Goal: Task Accomplishment & Management: Contribute content

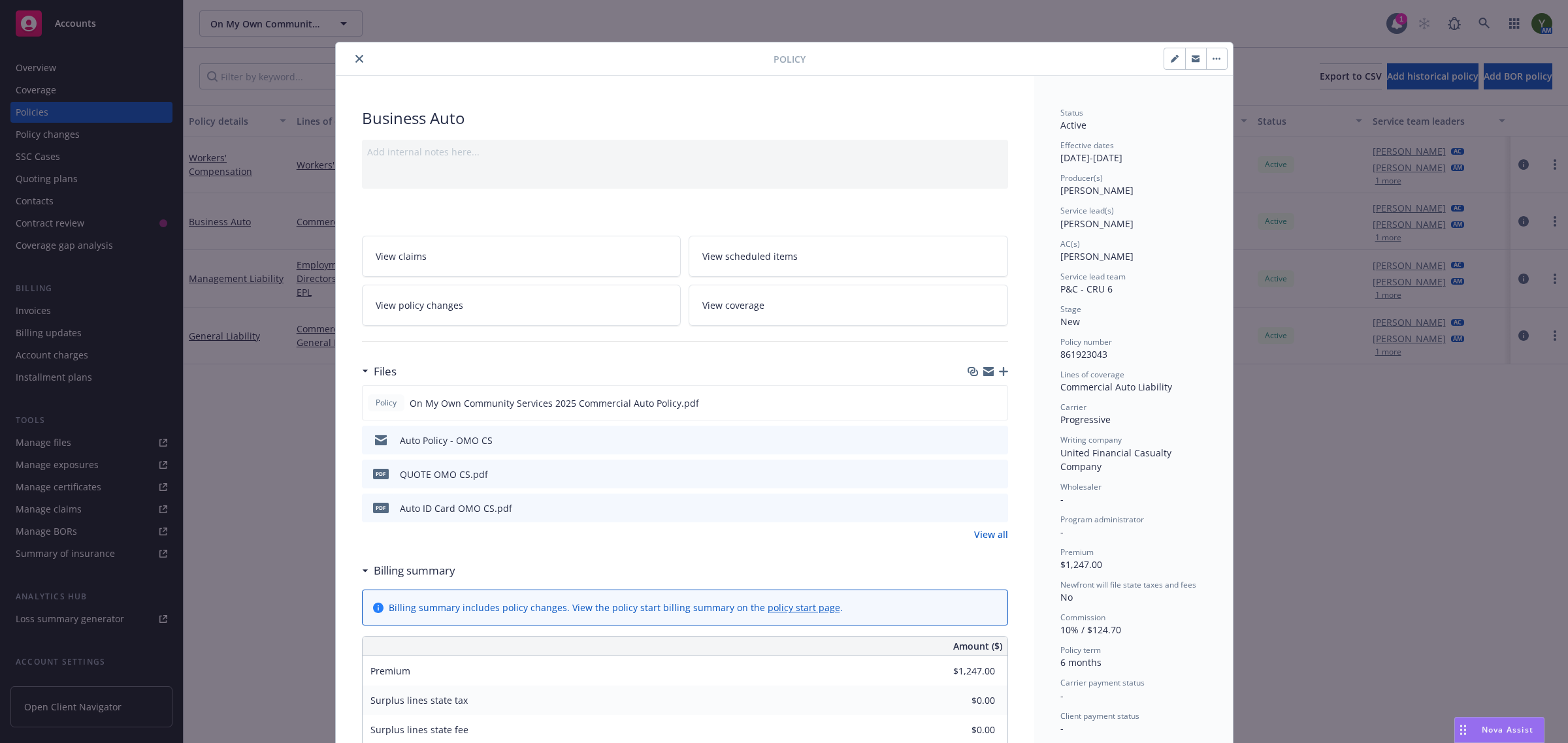
click at [459, 51] on div at bounding box center [557, 58] width 433 height 16
click at [353, 51] on button "close" at bounding box center [359, 58] width 16 height 16
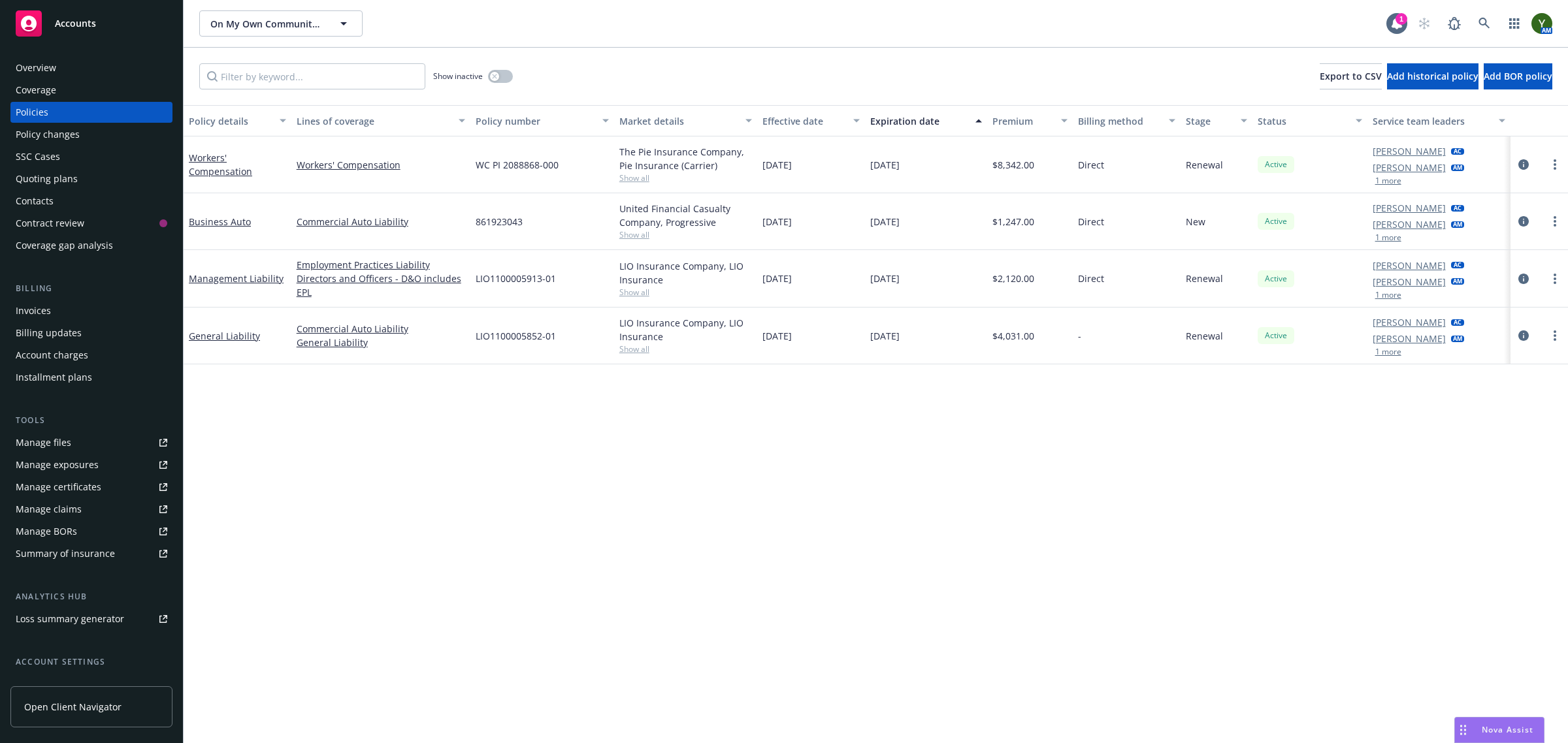
click at [1470, 25] on div "AM" at bounding box center [1480, 23] width 141 height 26
click at [1481, 15] on link at bounding box center [1483, 23] width 26 height 26
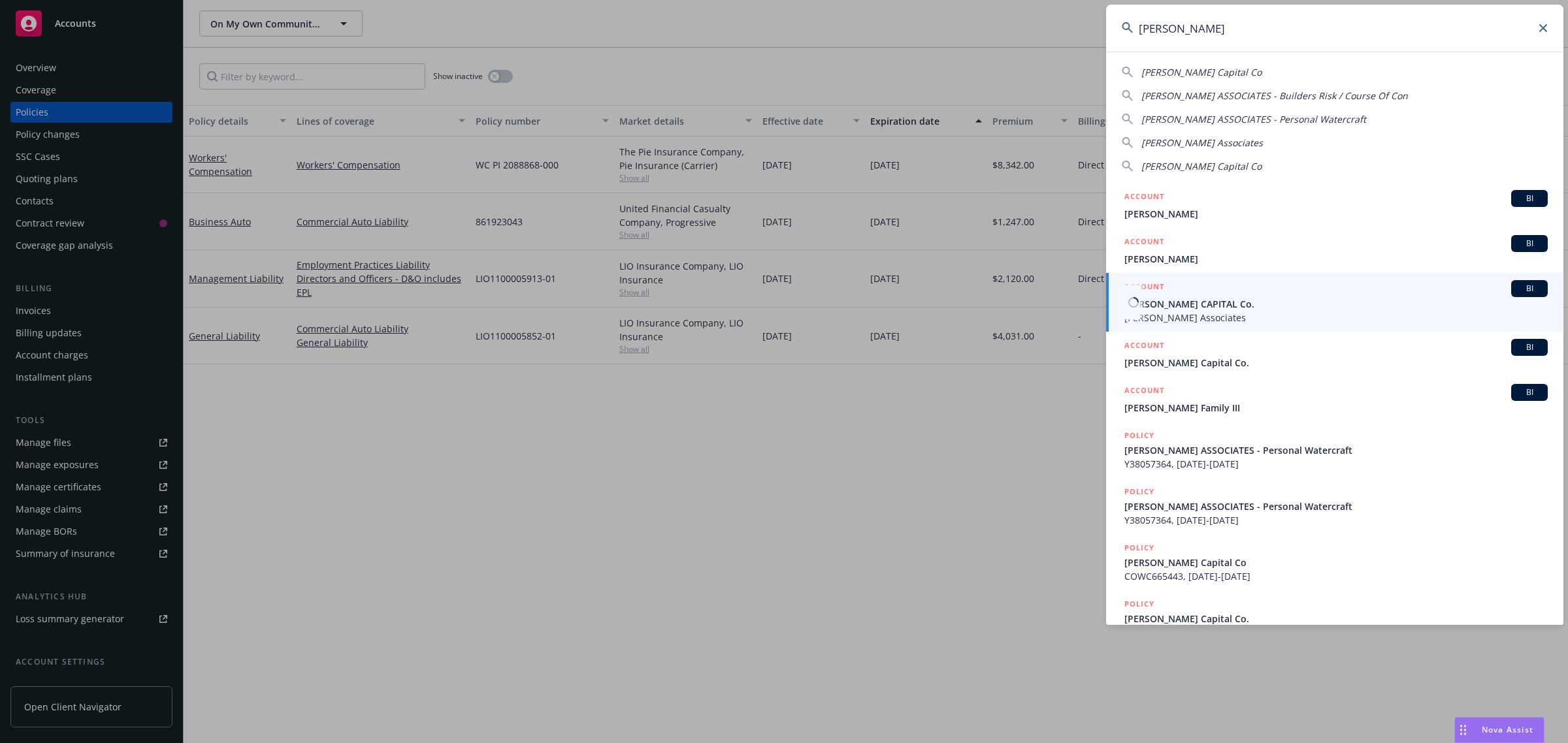
type input "[PERSON_NAME]"
click at [1173, 325] on link "ACCOUNT BI [PERSON_NAME] CAPITAL Co. [PERSON_NAME] Associates" at bounding box center [1335, 302] width 457 height 58
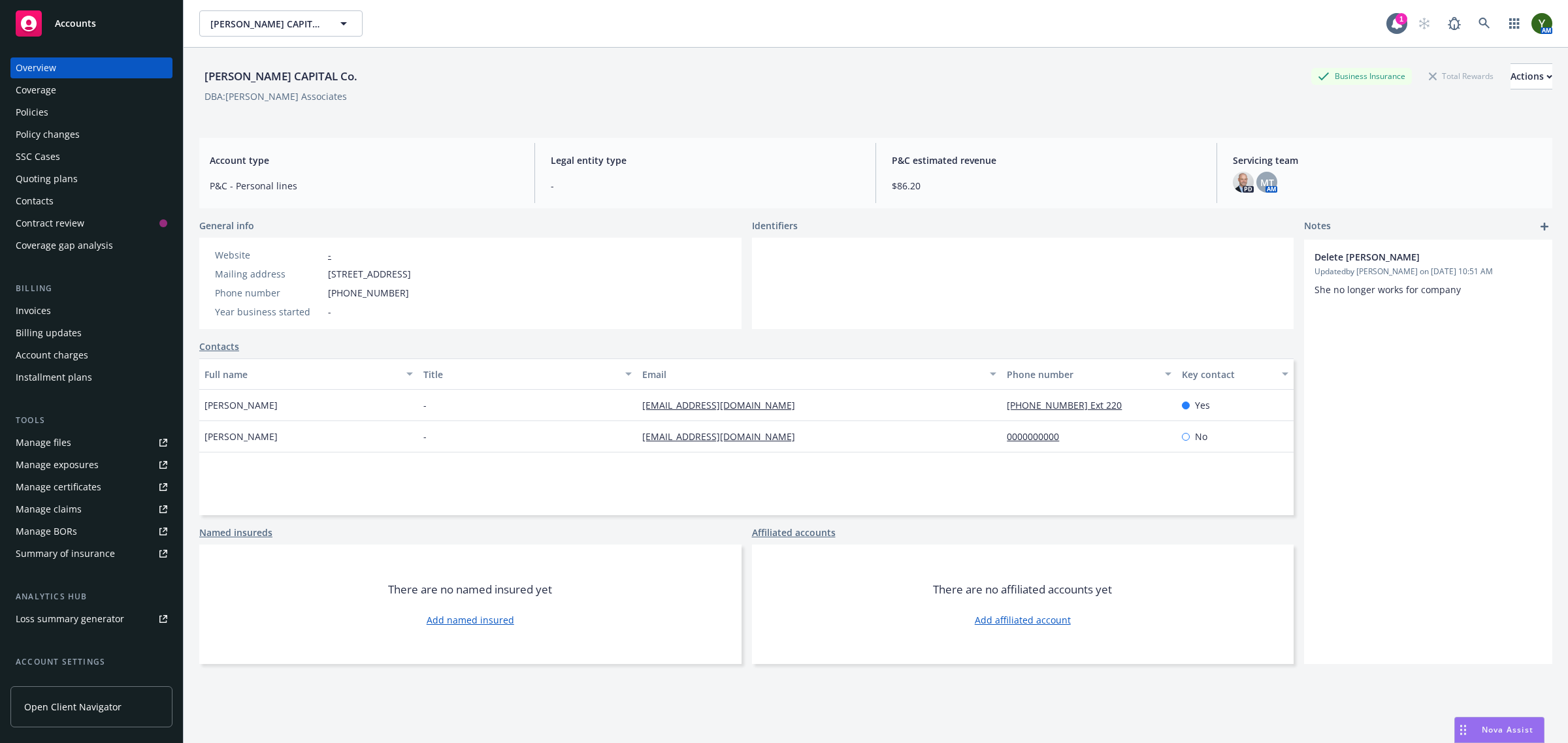
click at [93, 124] on div "Policy changes" at bounding box center [91, 134] width 152 height 20
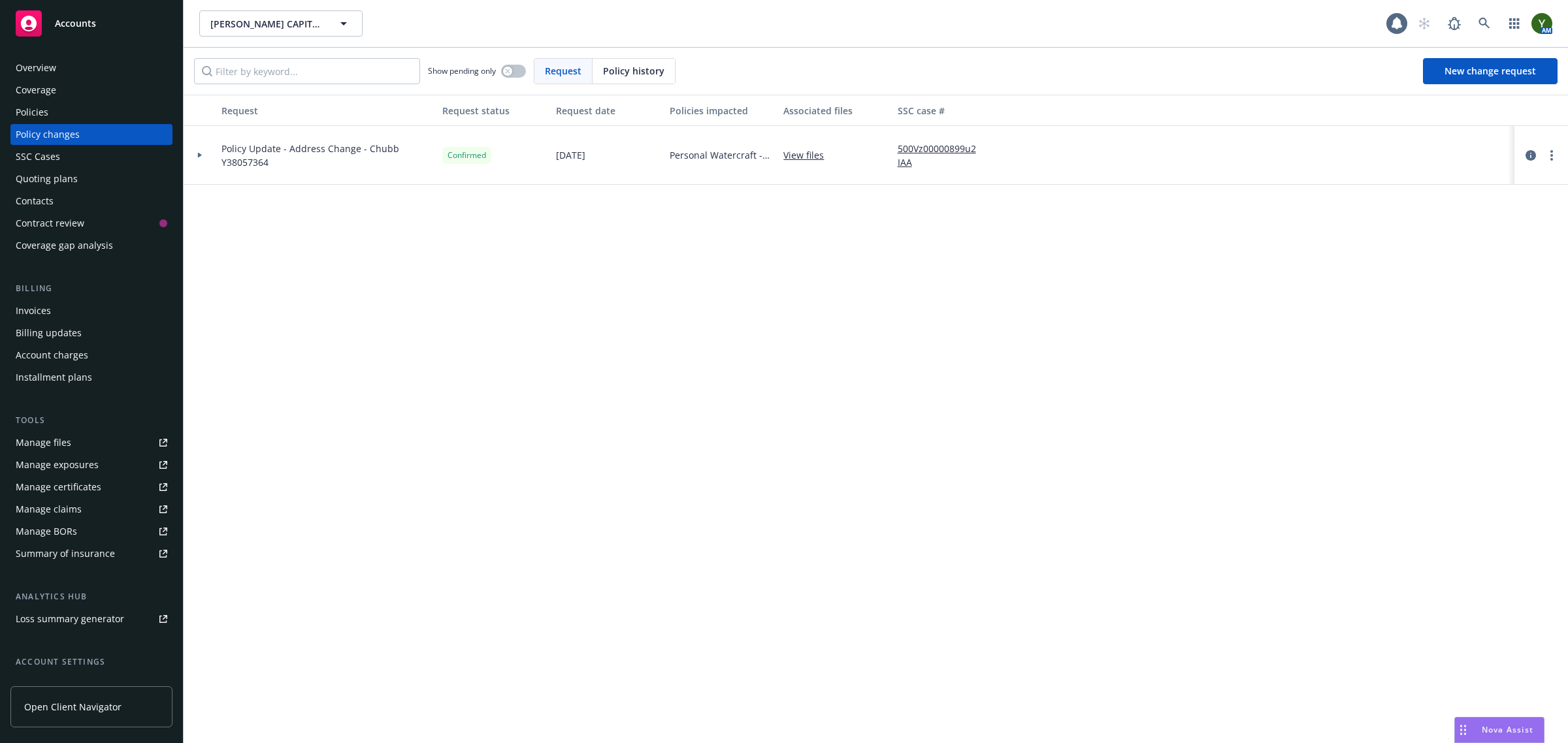
click at [87, 106] on div "Policies" at bounding box center [91, 112] width 152 height 20
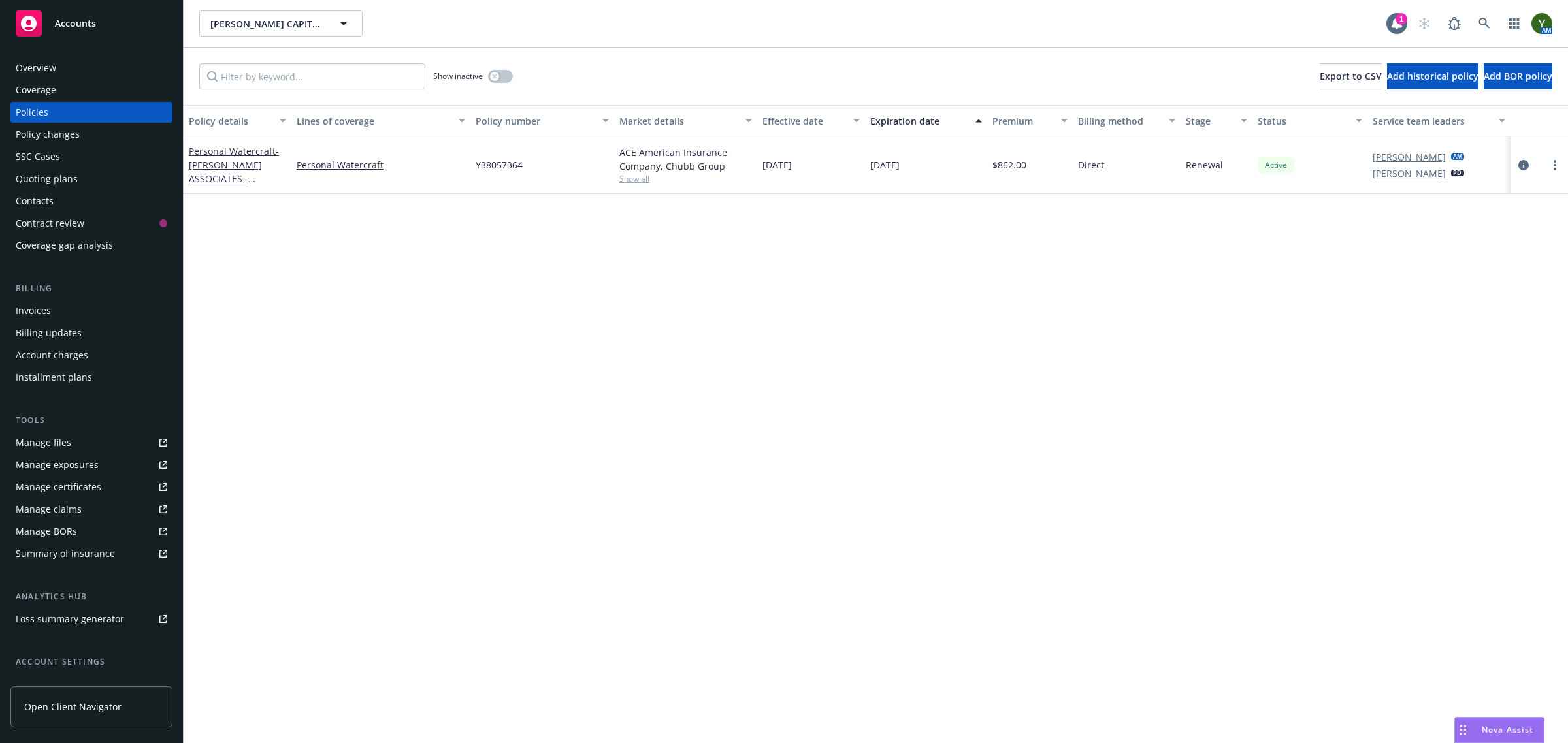
click at [21, 59] on div "Overview" at bounding box center [36, 67] width 41 height 20
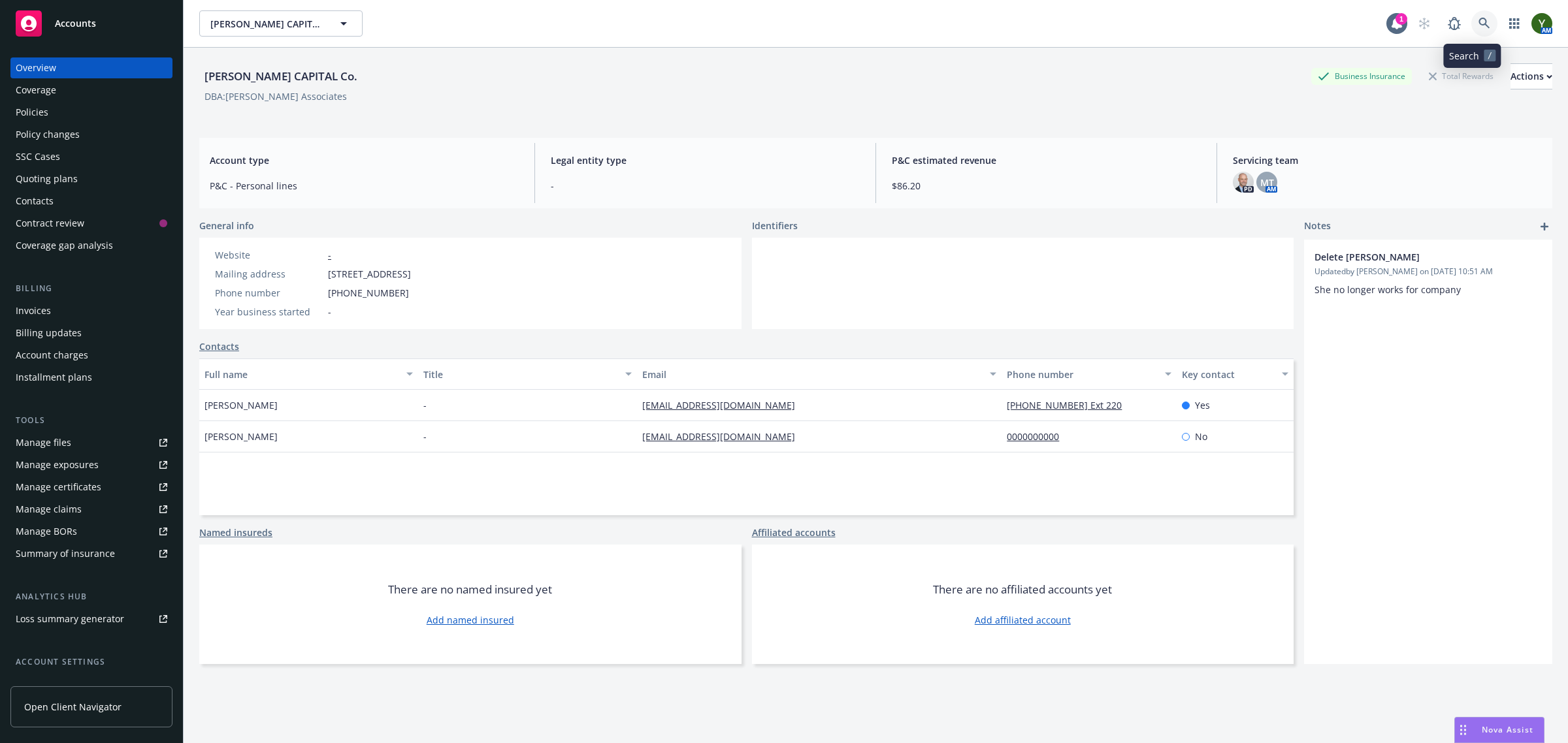
click at [1471, 17] on link at bounding box center [1483, 23] width 26 height 26
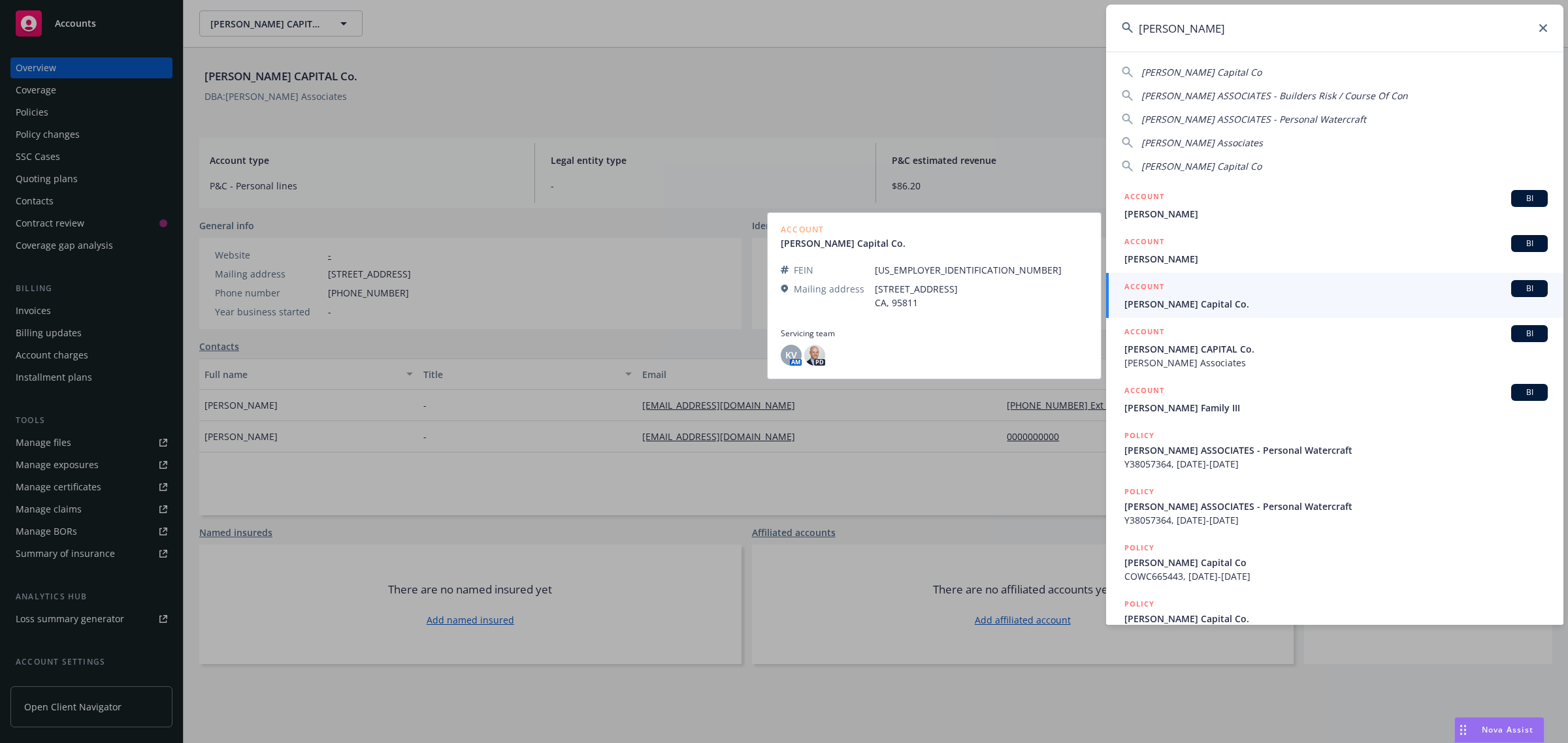
type input "[PERSON_NAME]"
click at [1314, 289] on div "ACCOUNT BI" at bounding box center [1336, 288] width 423 height 17
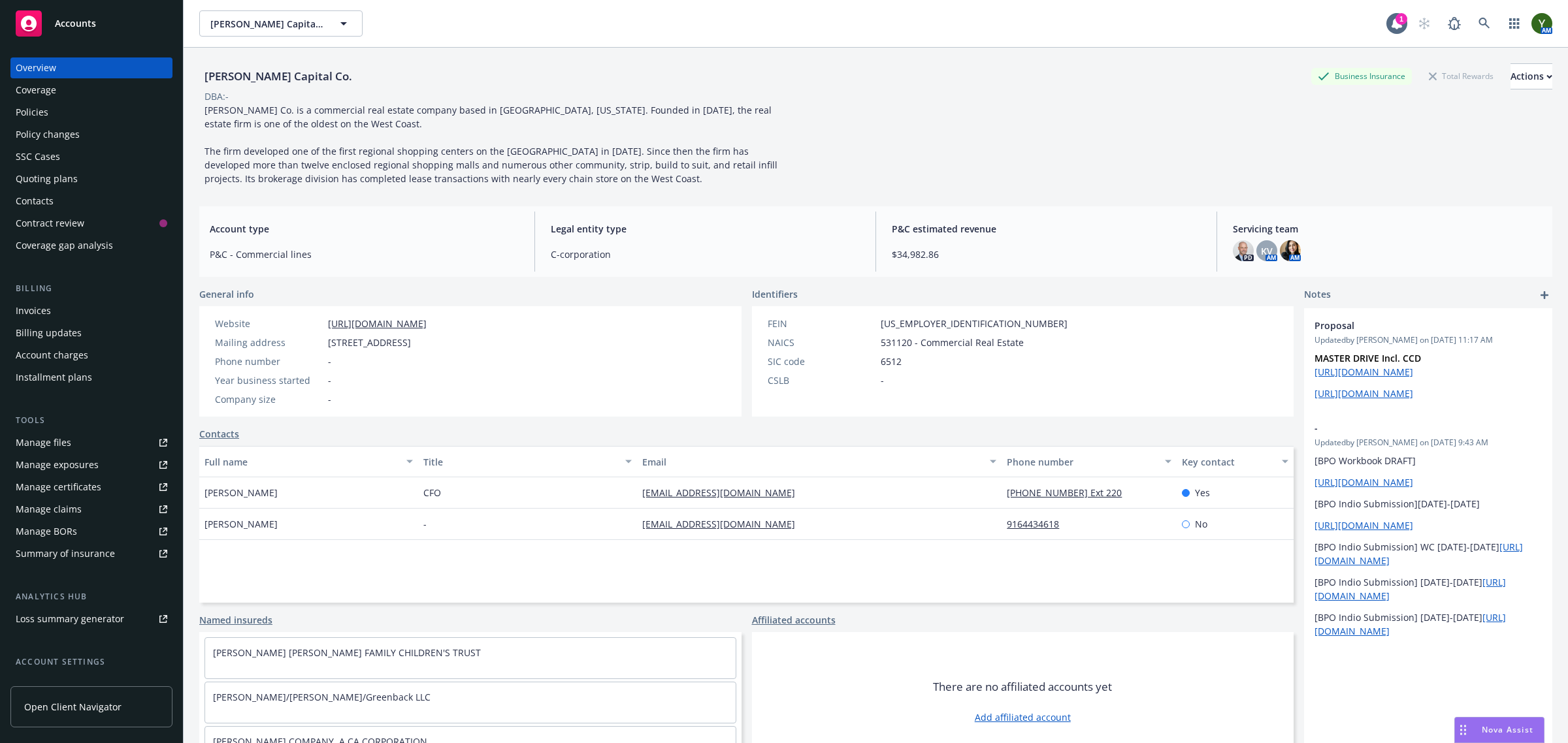
click at [39, 108] on div "Policies" at bounding box center [32, 112] width 33 height 20
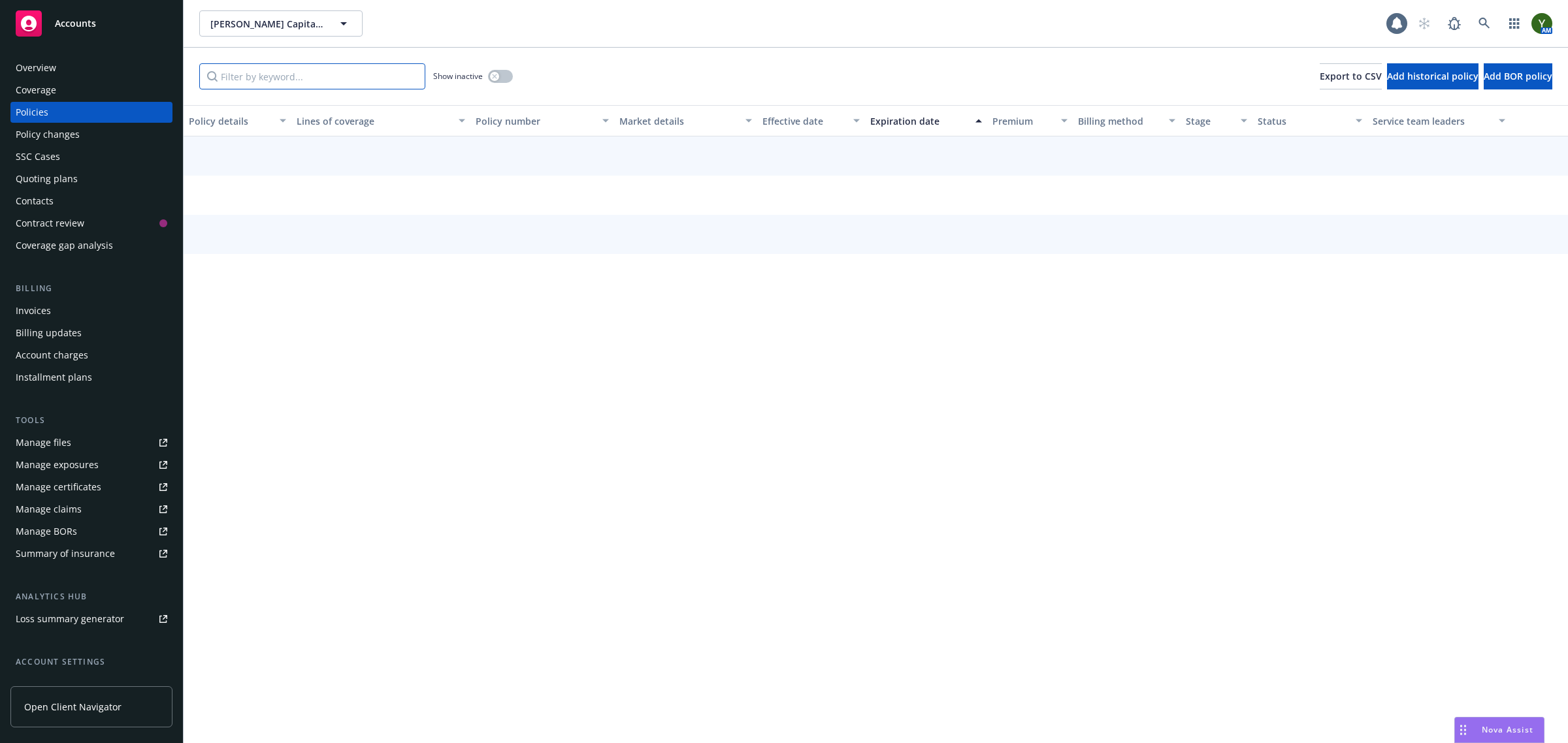
click at [307, 83] on input "Filter by keyword..." at bounding box center [312, 76] width 226 height 26
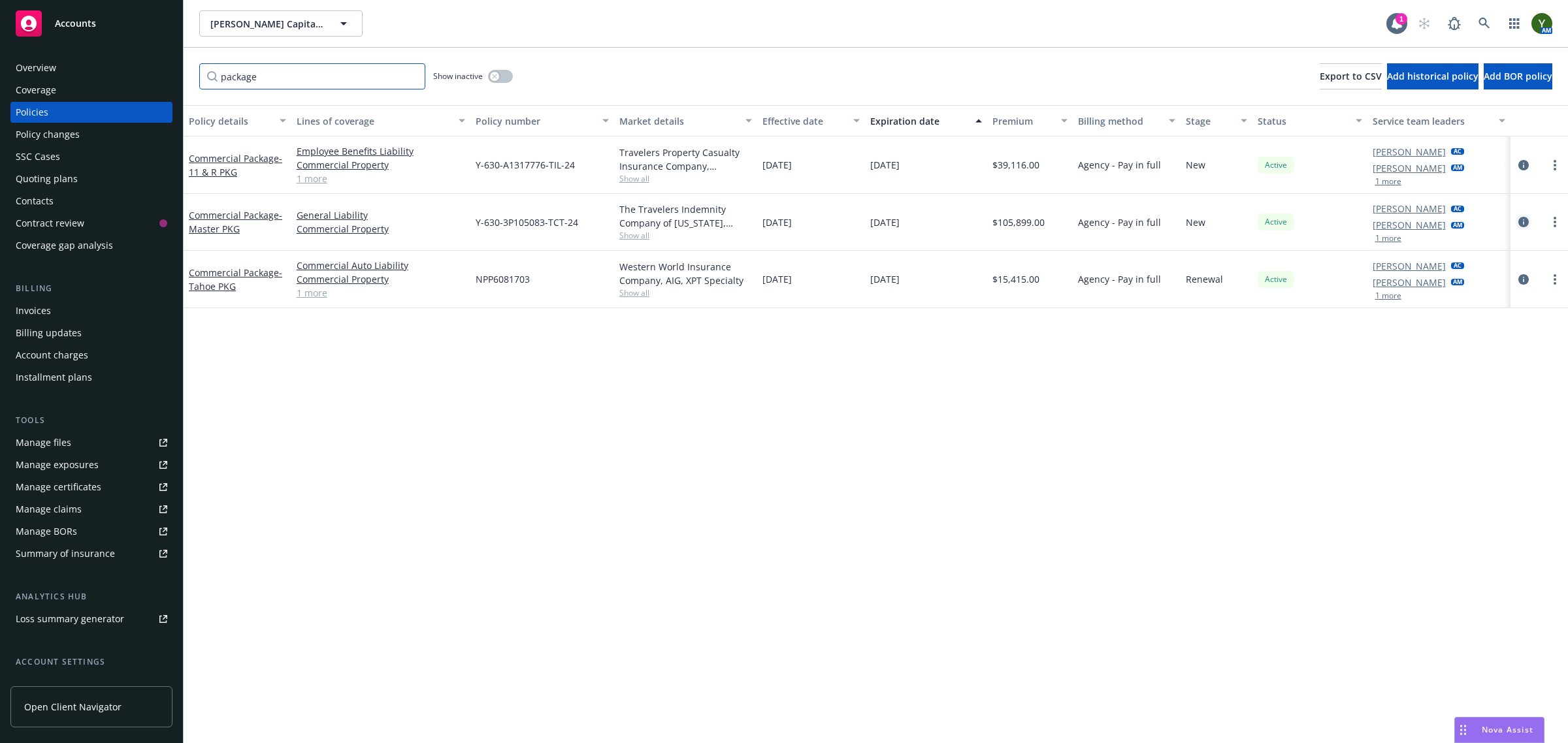
type input "package"
click at [1525, 220] on icon "circleInformation" at bounding box center [1523, 222] width 11 height 11
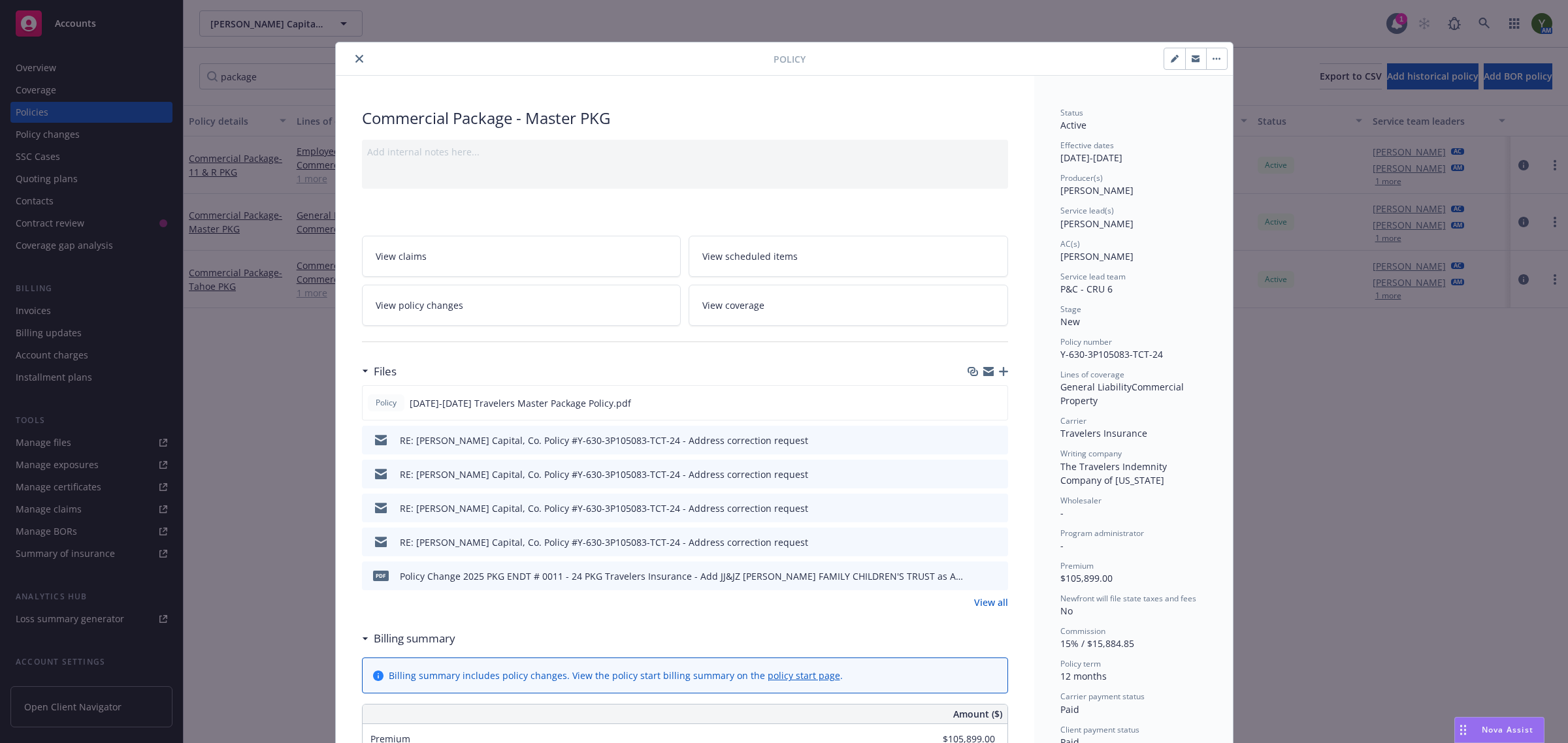
click at [470, 305] on link "View policy changes" at bounding box center [521, 305] width 319 height 41
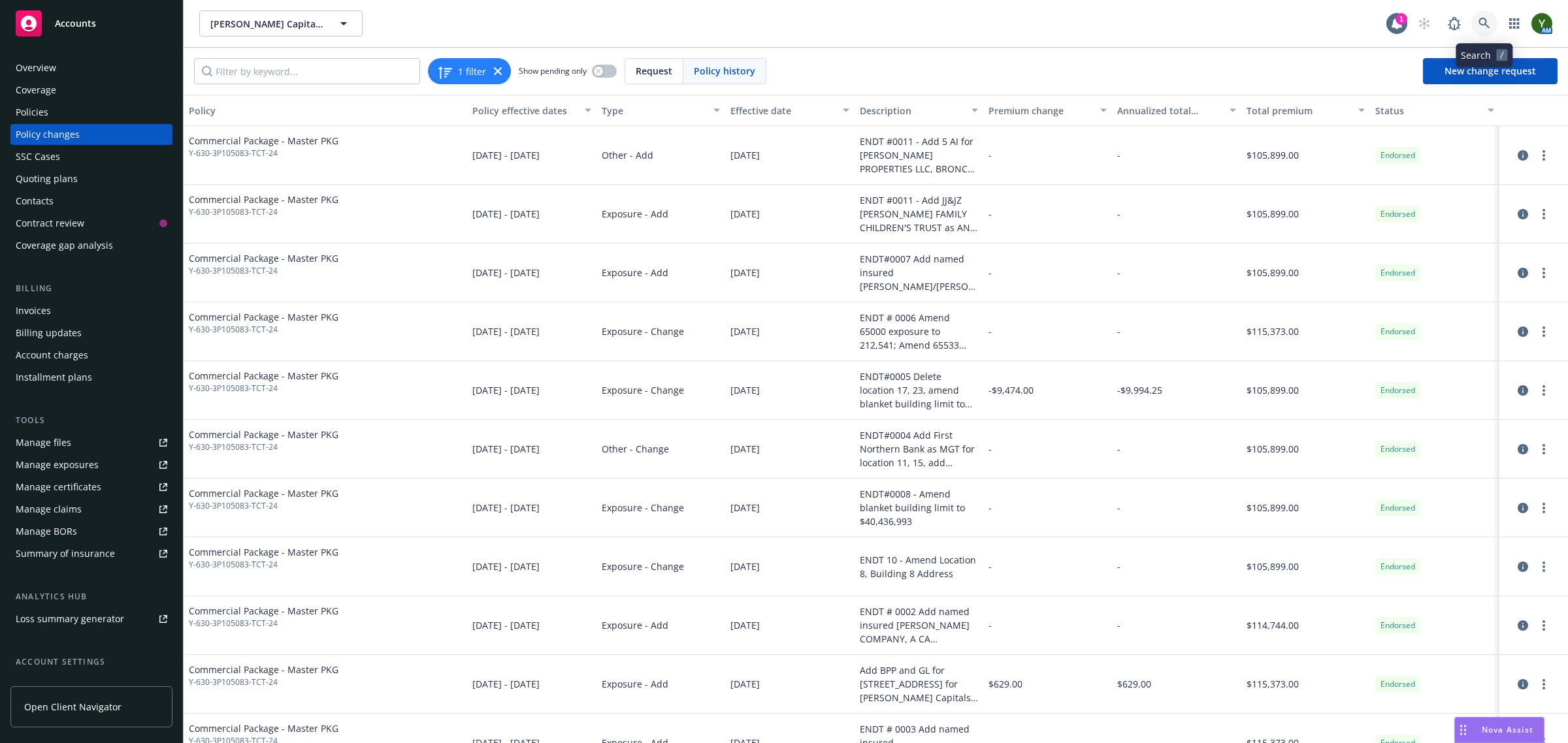
click at [1477, 18] on link at bounding box center [1483, 23] width 26 height 26
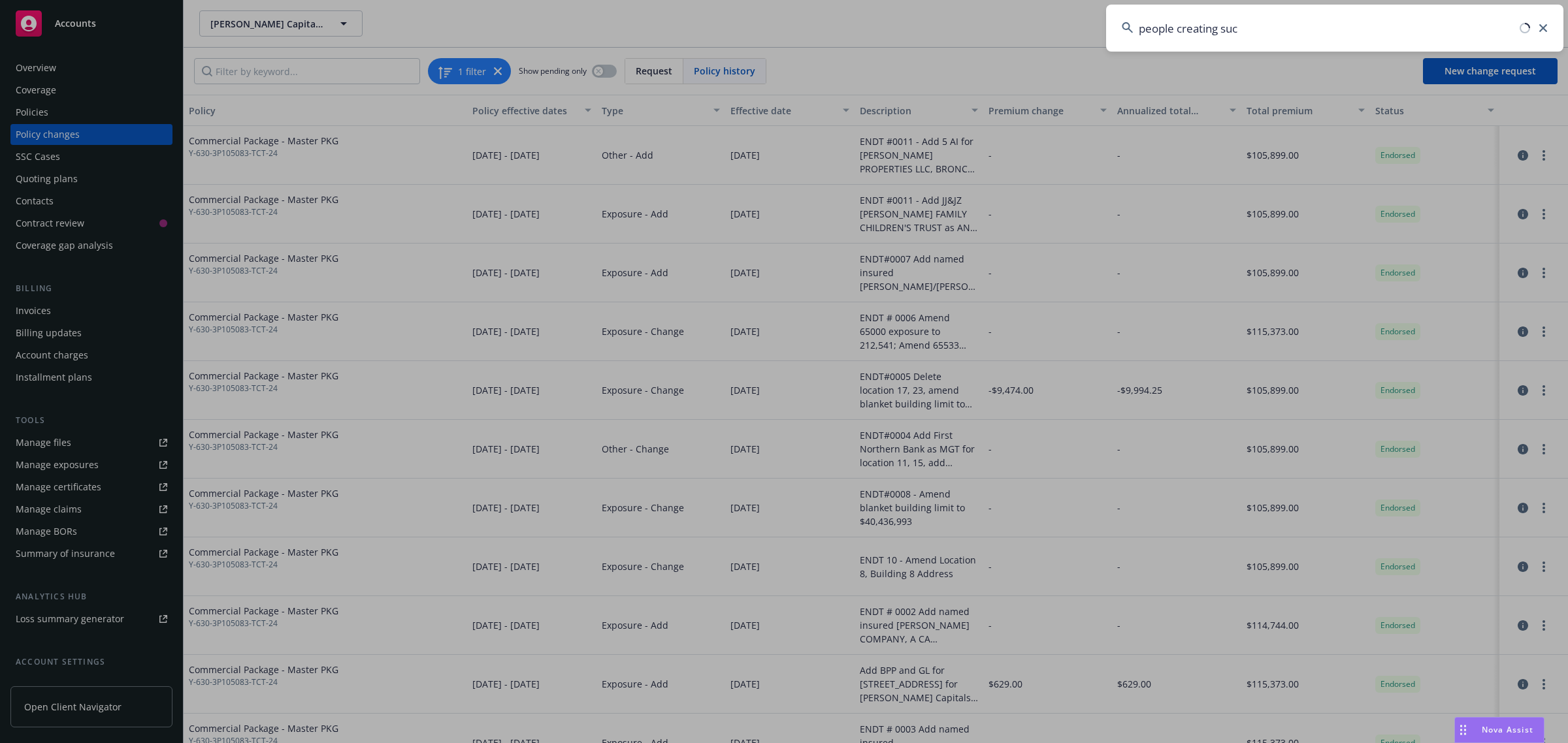
type input "people creating succ"
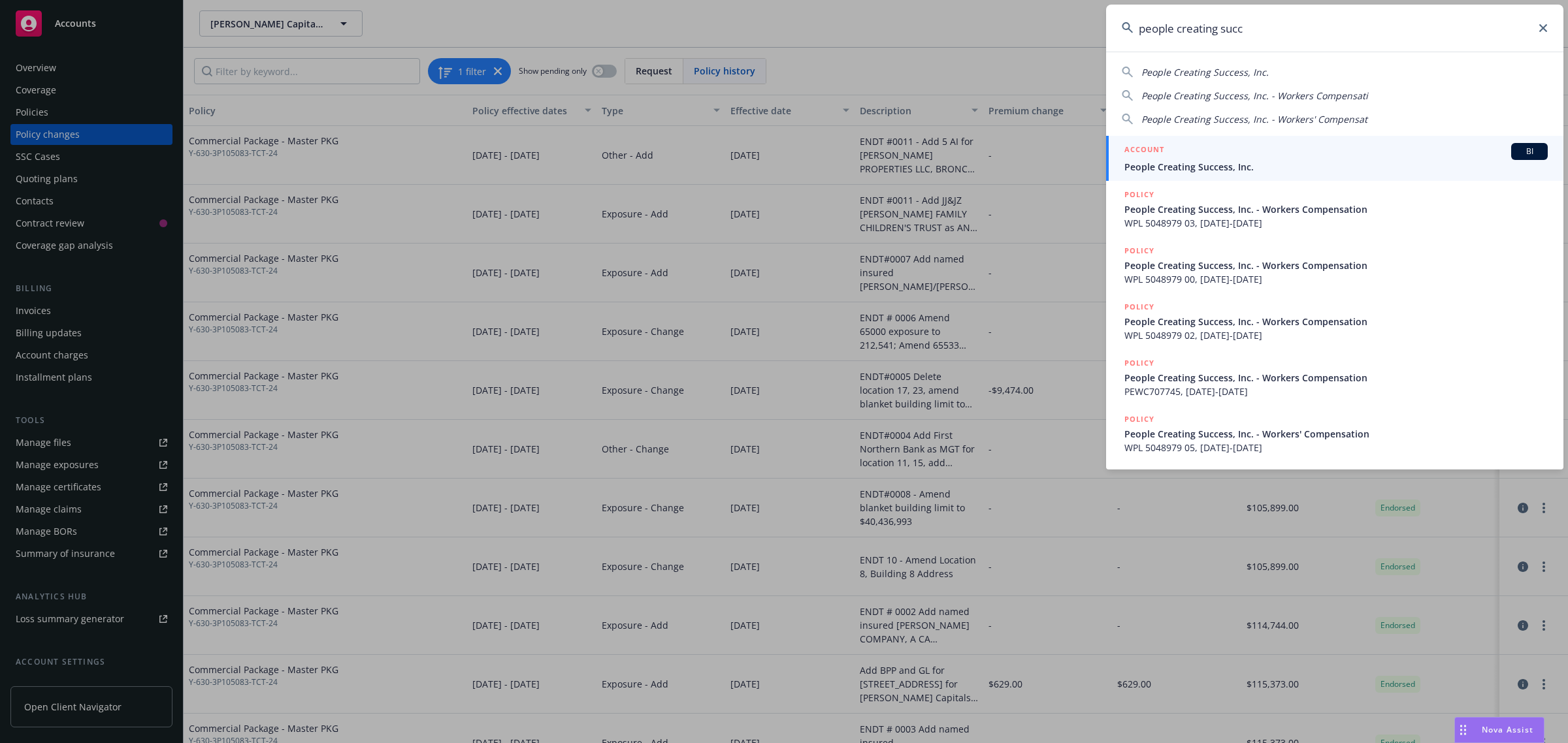
click at [1254, 160] on span "People Creating Success, Inc." at bounding box center [1336, 167] width 423 height 14
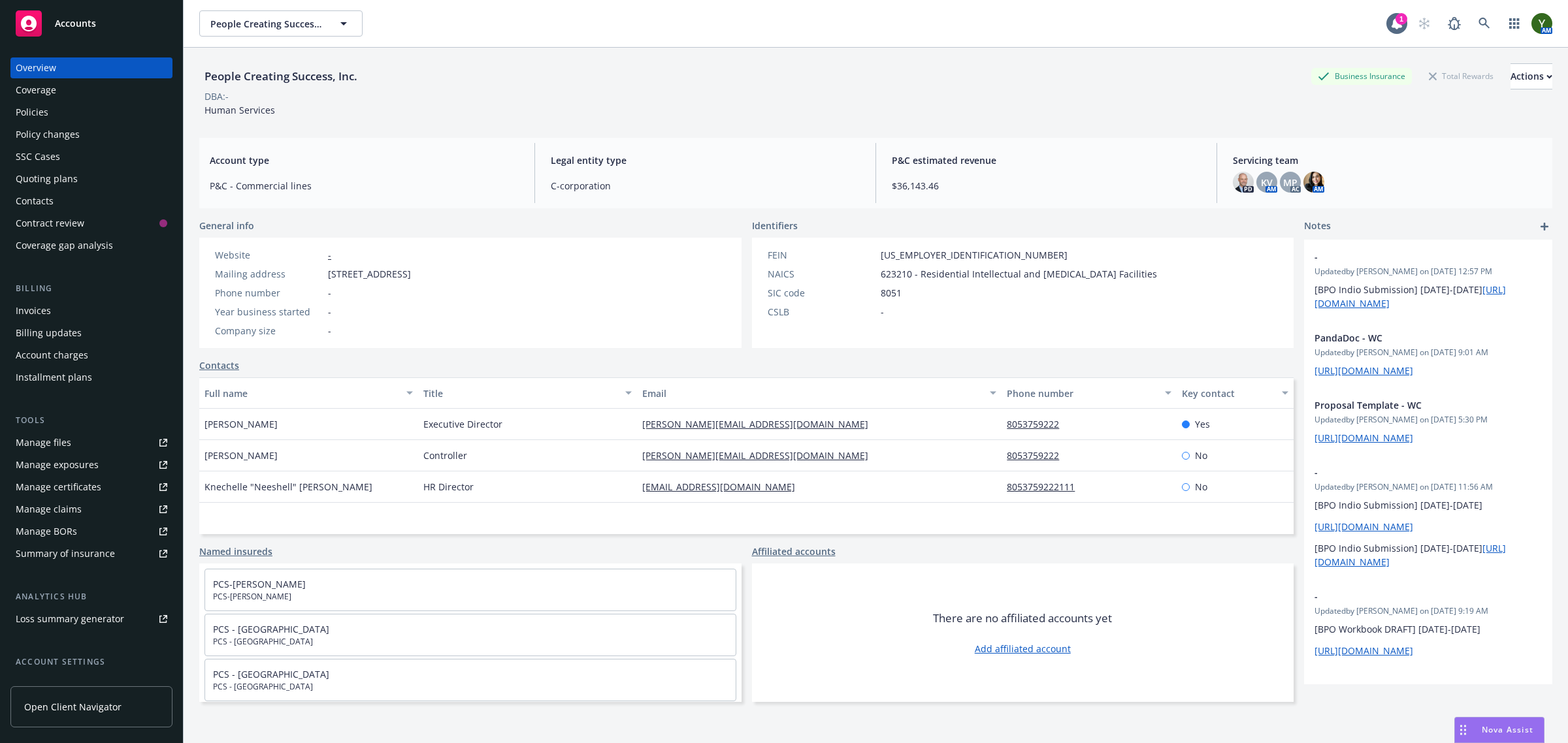
click at [38, 106] on div "Policies" at bounding box center [32, 112] width 33 height 20
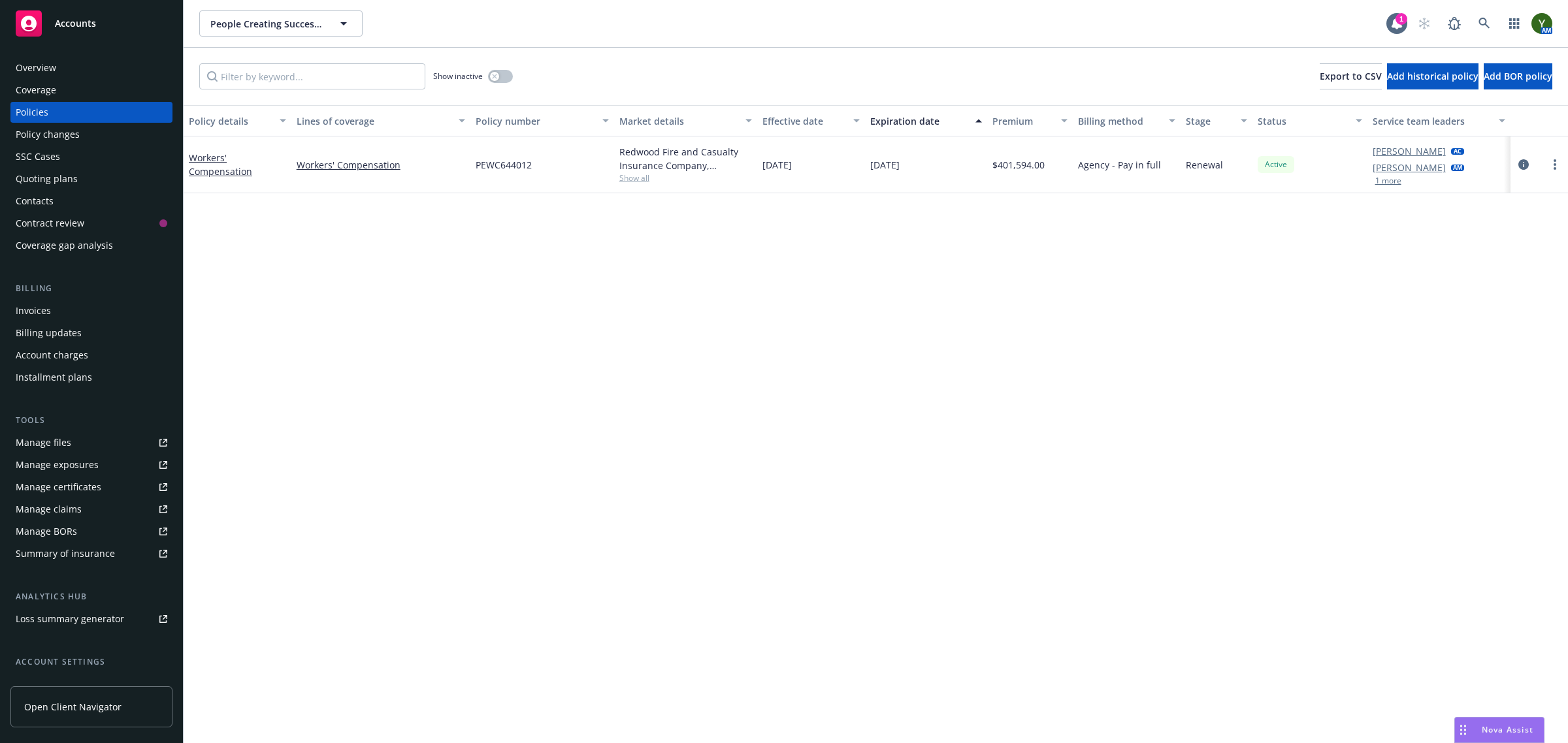
click at [498, 160] on span "PEWC644012" at bounding box center [504, 165] width 56 height 14
copy span "PEWC644012"
click at [639, 174] on span "Show all" at bounding box center [686, 177] width 133 height 11
click at [521, 163] on span "PEWC644012" at bounding box center [504, 165] width 56 height 14
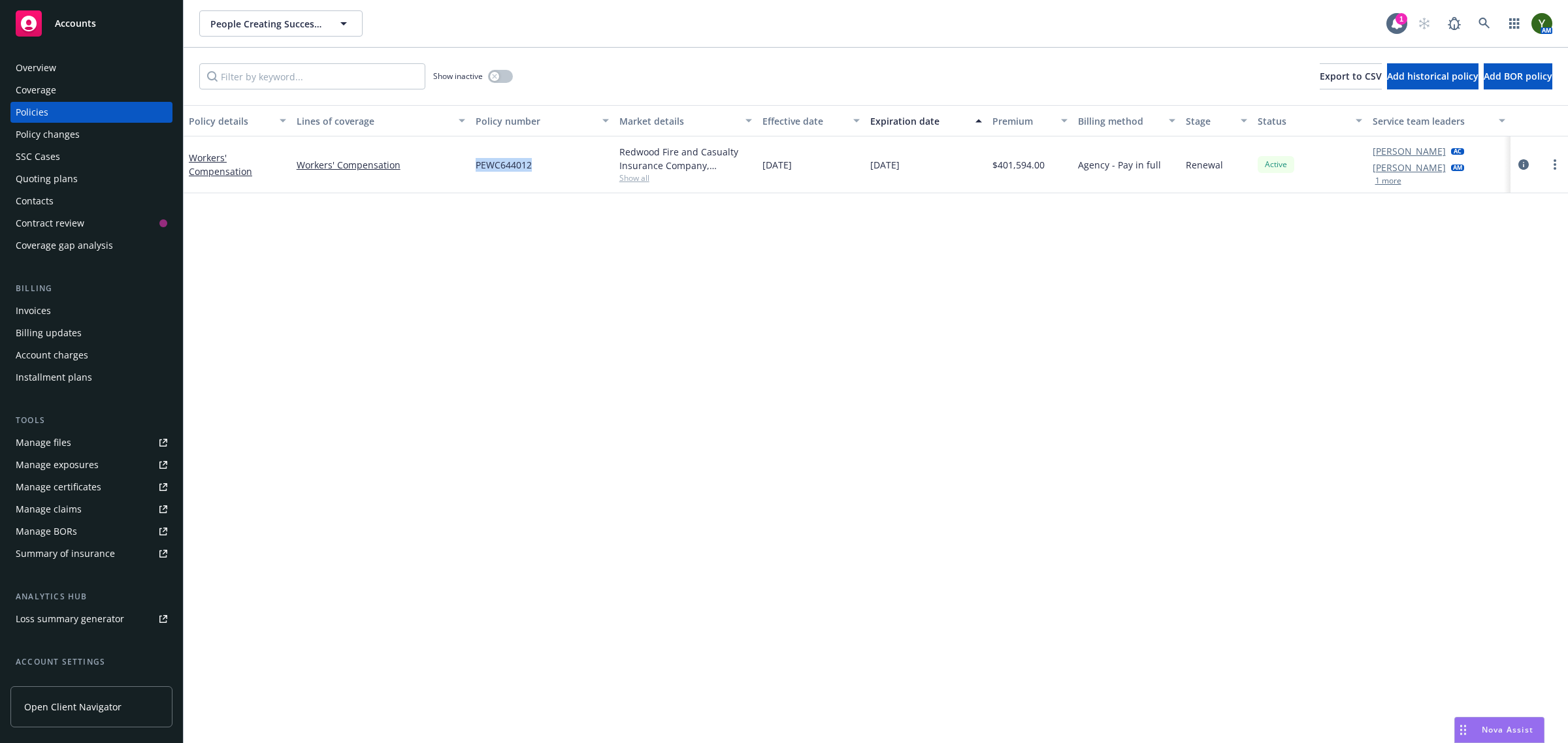
click at [521, 163] on span "PEWC644012" at bounding box center [504, 165] width 56 height 14
copy span "PEWC644012"
click at [1526, 162] on icon "circleInformation" at bounding box center [1523, 164] width 11 height 11
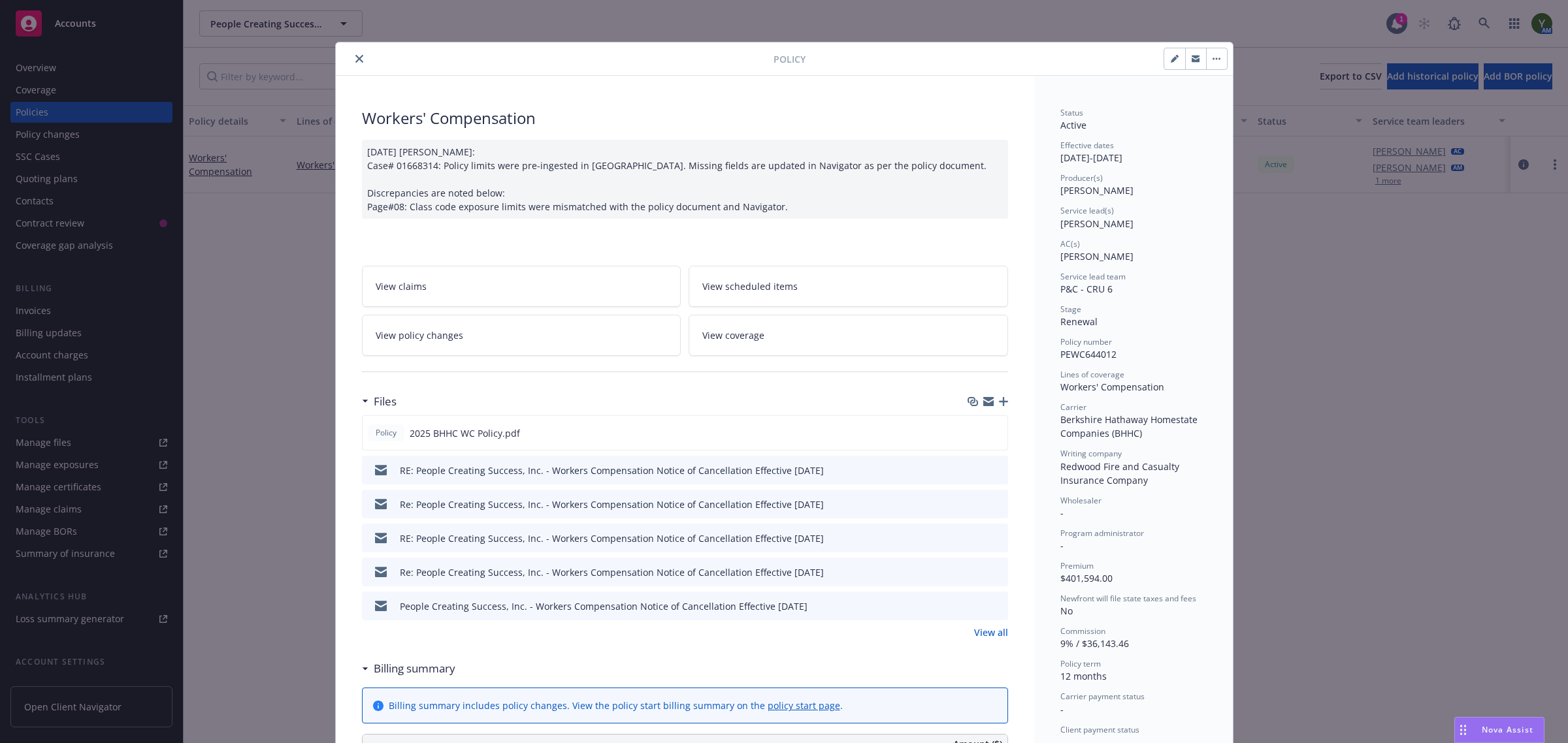
click at [999, 397] on icon "button" at bounding box center [1003, 401] width 9 height 9
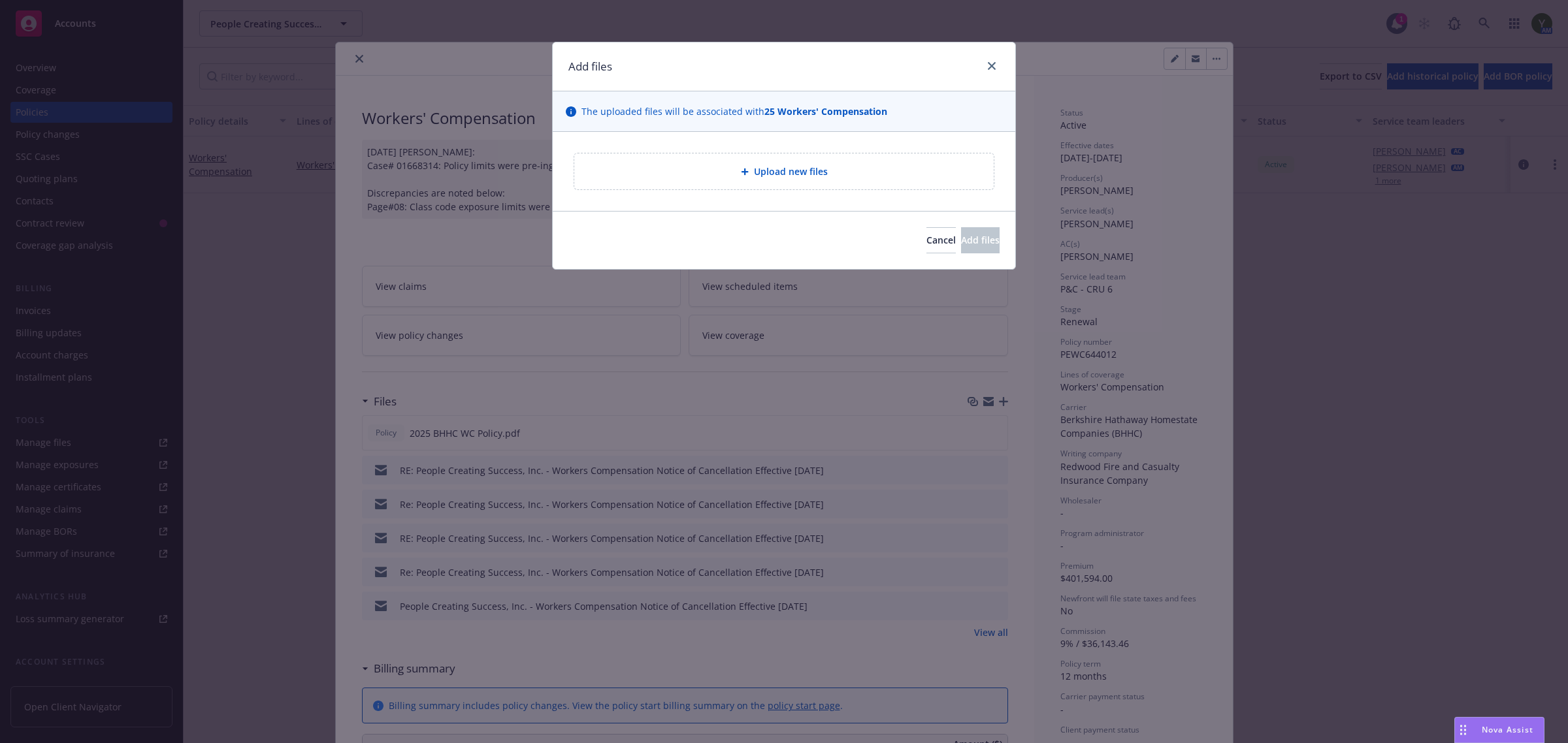
click at [763, 181] on div "Upload new files" at bounding box center [783, 171] width 419 height 36
type textarea "x"
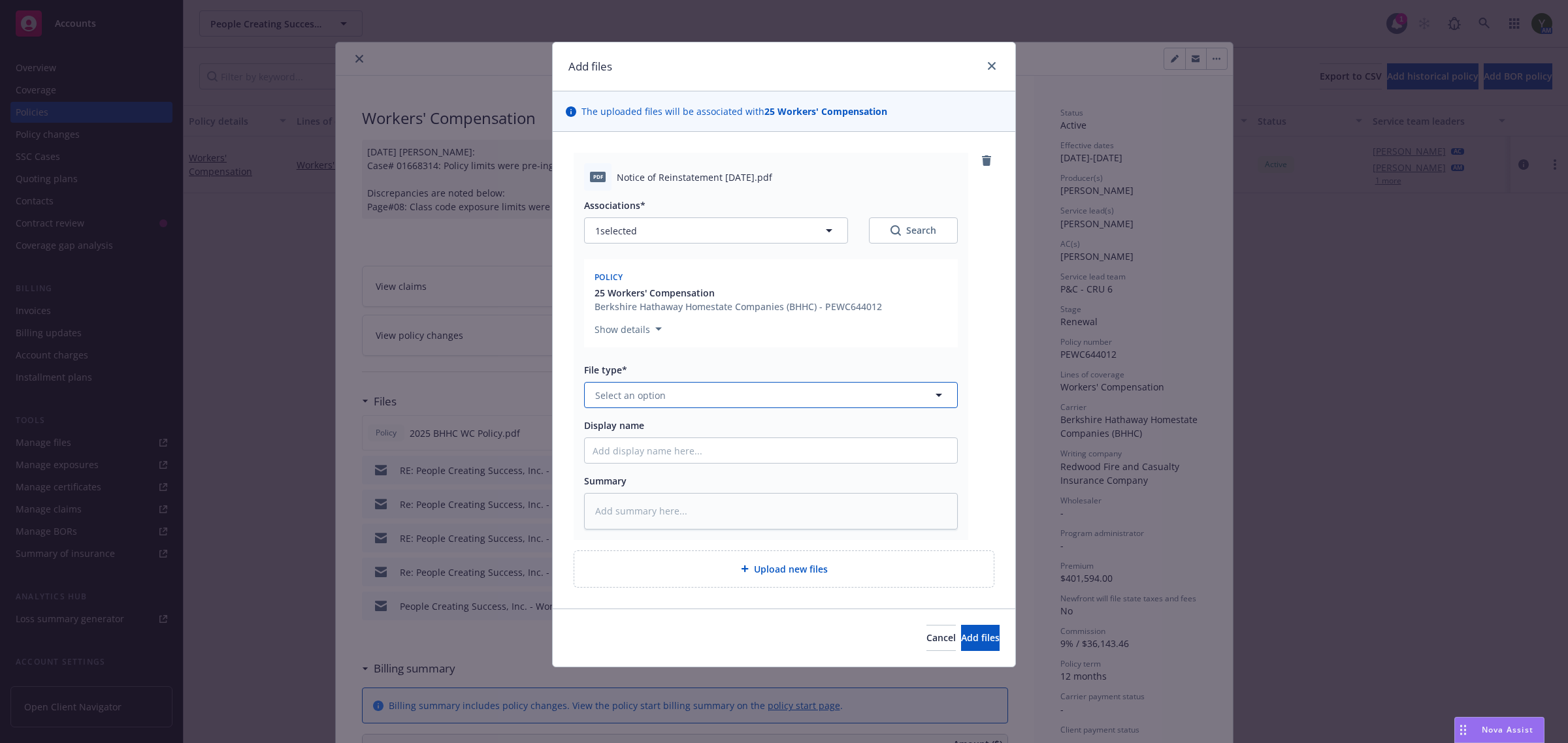
click at [821, 395] on button "Select an option" at bounding box center [770, 395] width 374 height 26
type input "rein"
click at [686, 433] on div "Reinstatement" at bounding box center [770, 431] width 357 height 18
click at [961, 641] on span "Add files" at bounding box center [980, 637] width 39 height 13
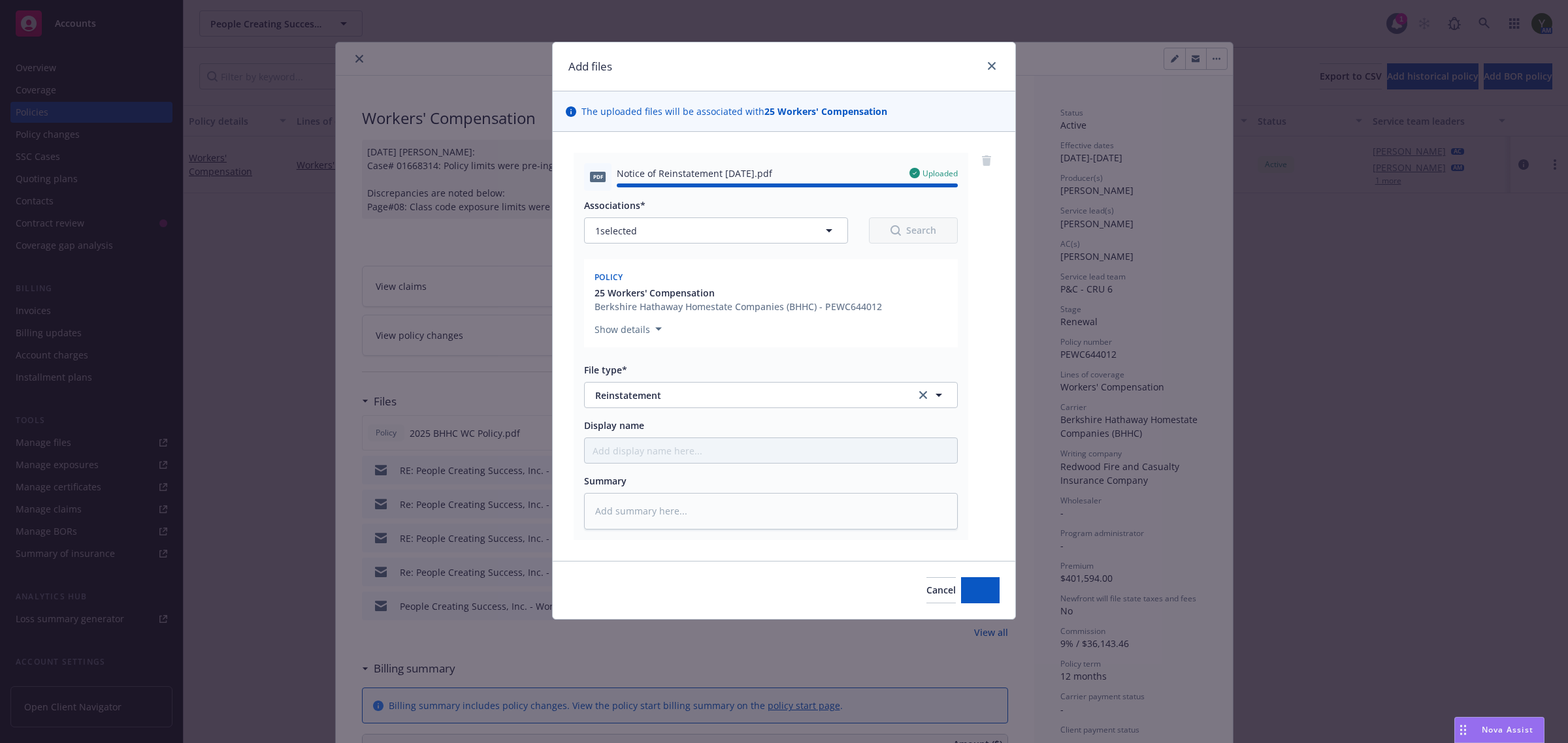
type textarea "x"
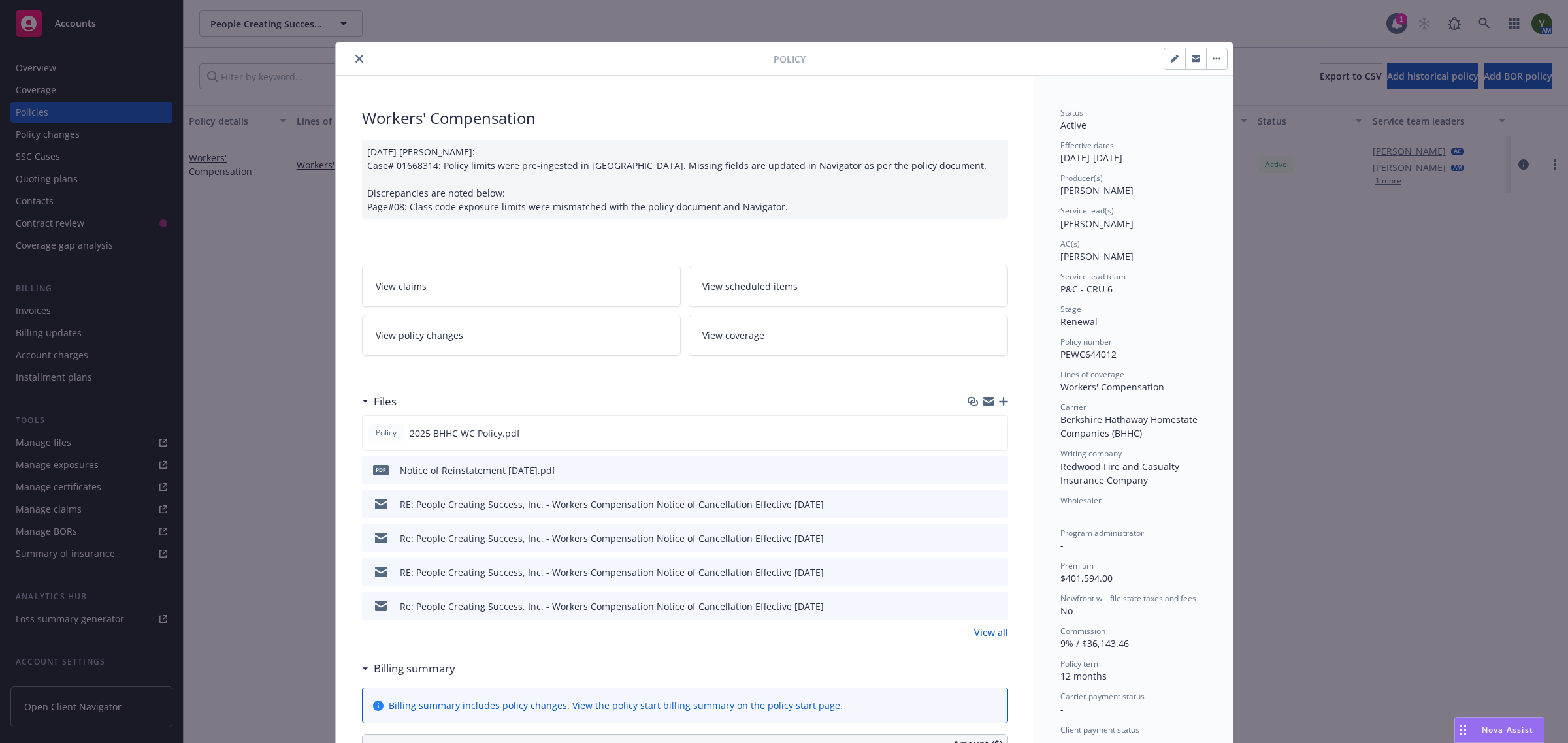
click at [987, 638] on link "View all" at bounding box center [990, 632] width 34 height 14
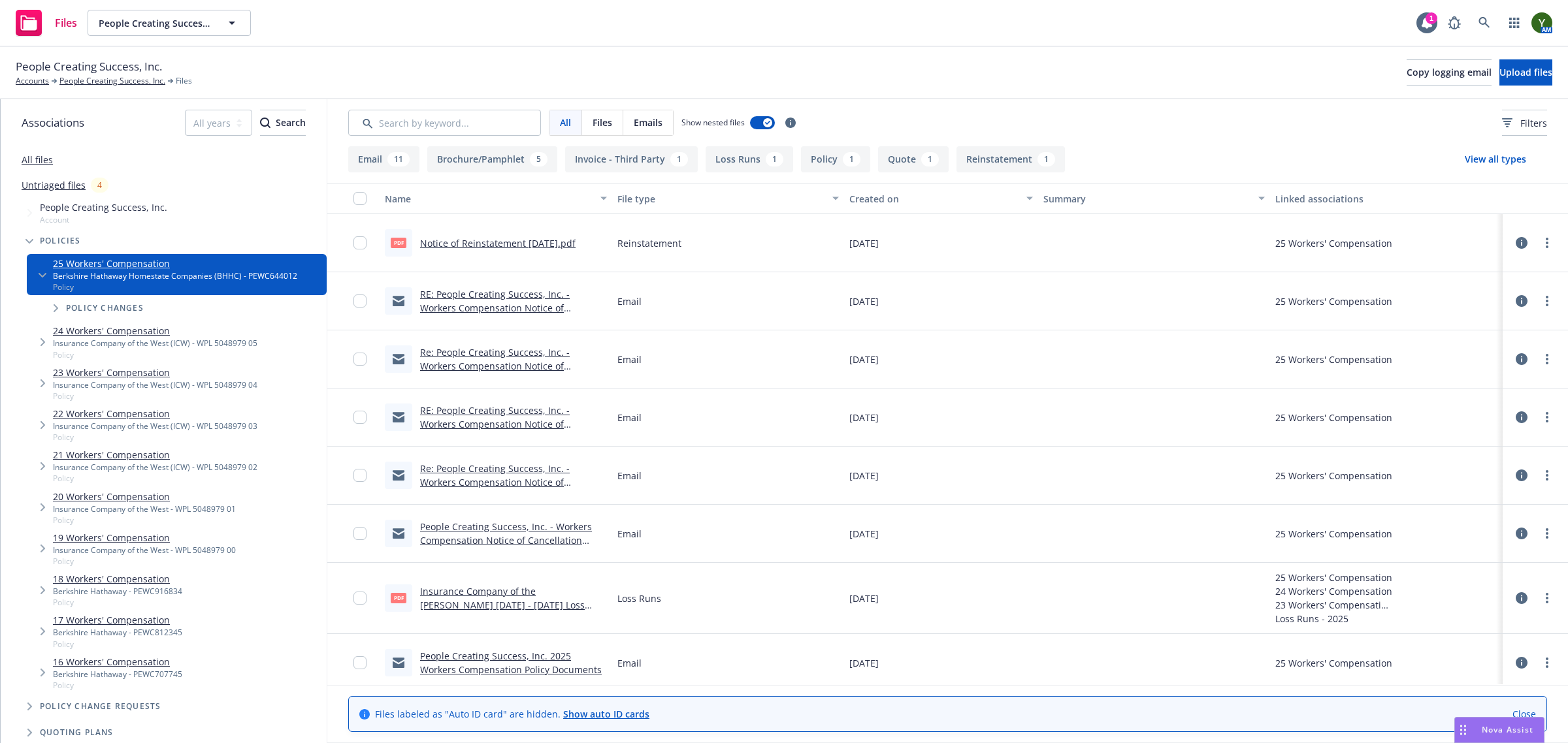
click at [472, 299] on link "RE: People Creating Success, Inc. - Workers Compensation Notice of Cancellation…" at bounding box center [495, 307] width 150 height 40
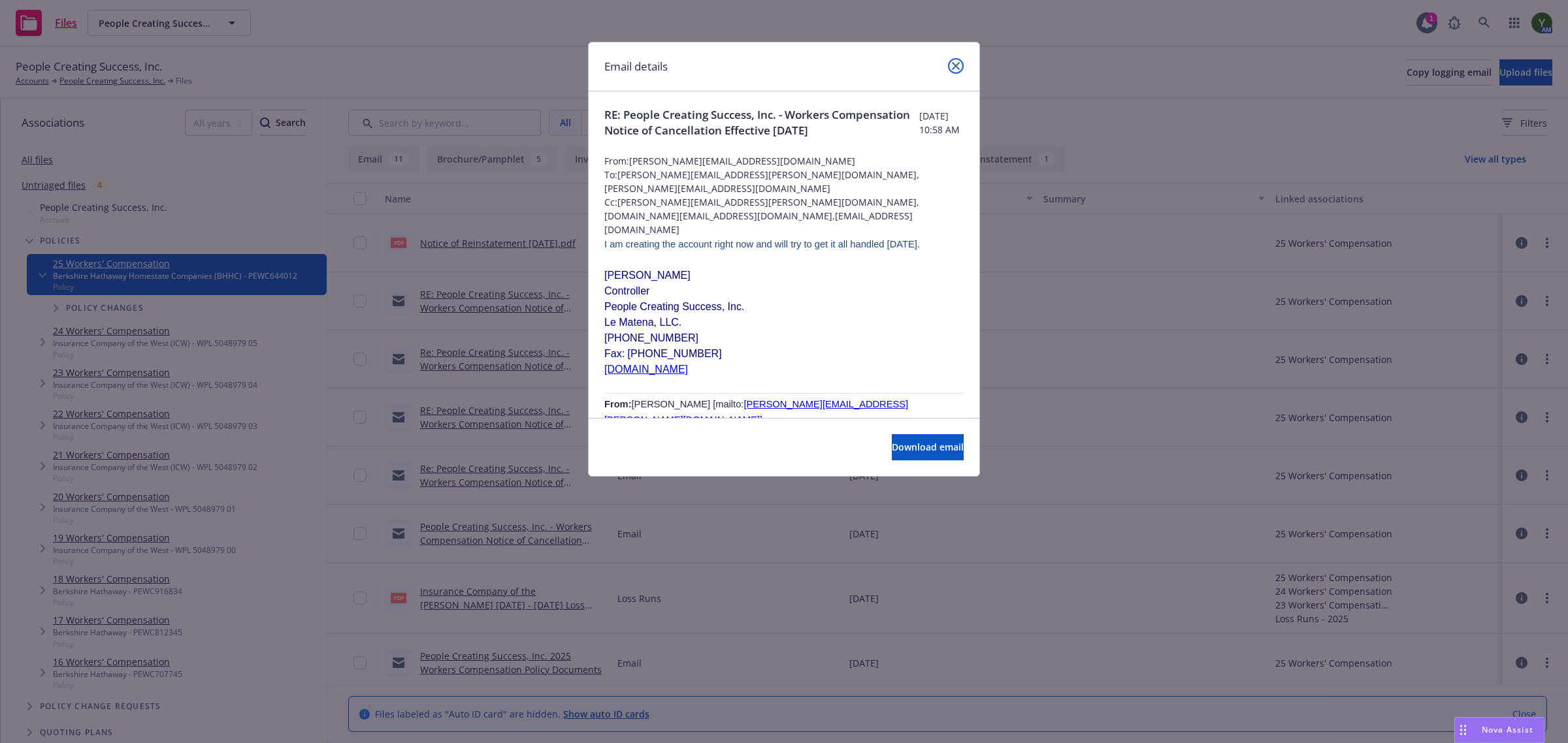
click at [955, 64] on icon "close" at bounding box center [955, 66] width 8 height 8
